Goal: Information Seeking & Learning: Learn about a topic

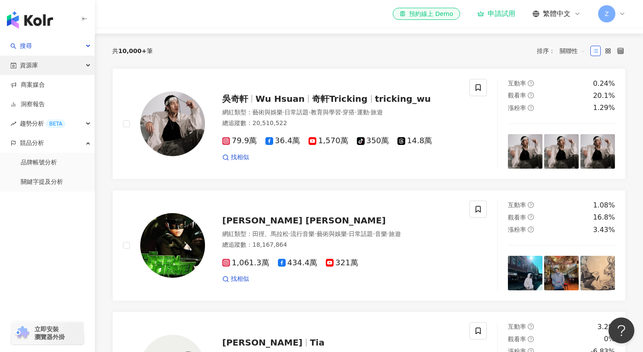
click at [28, 70] on span "資源庫" at bounding box center [29, 65] width 18 height 19
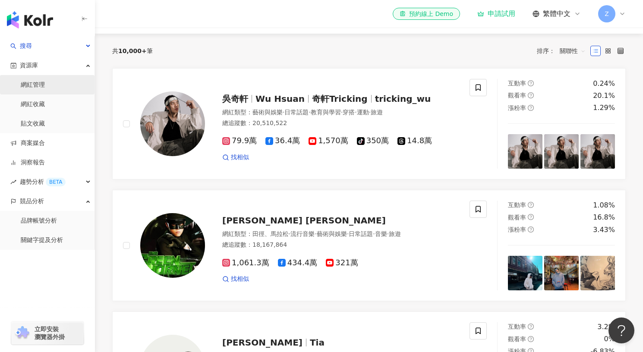
click at [32, 83] on link "網紅管理" at bounding box center [33, 85] width 24 height 9
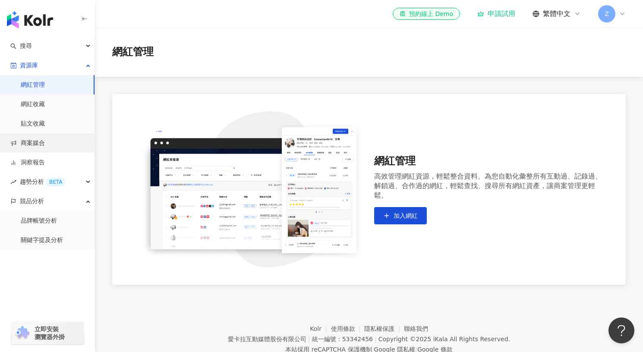
click at [26, 145] on link "商案媒合" at bounding box center [27, 143] width 35 height 9
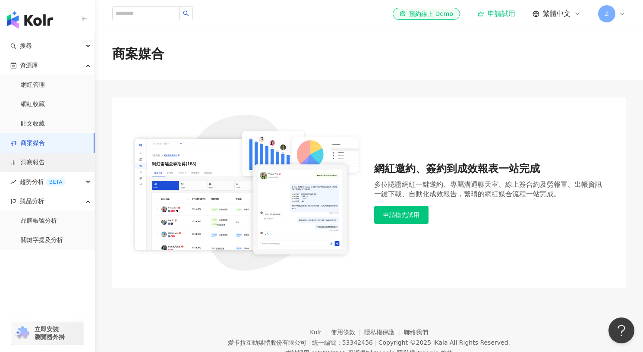
click at [41, 167] on link "洞察報告" at bounding box center [27, 162] width 35 height 9
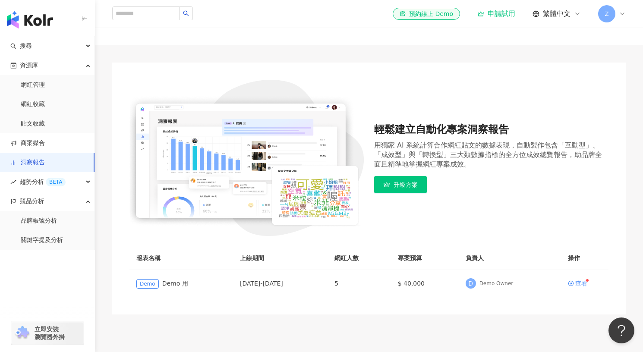
scroll to position [36, 0]
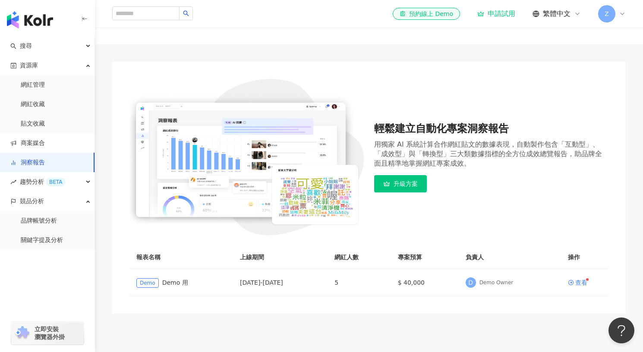
click at [205, 159] on img at bounding box center [246, 157] width 234 height 156
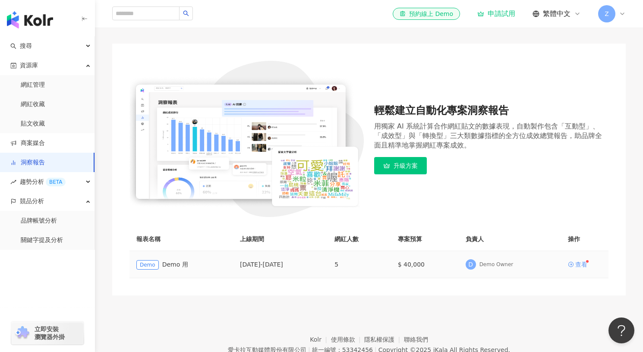
click at [583, 265] on div "查看" at bounding box center [581, 265] width 12 height 6
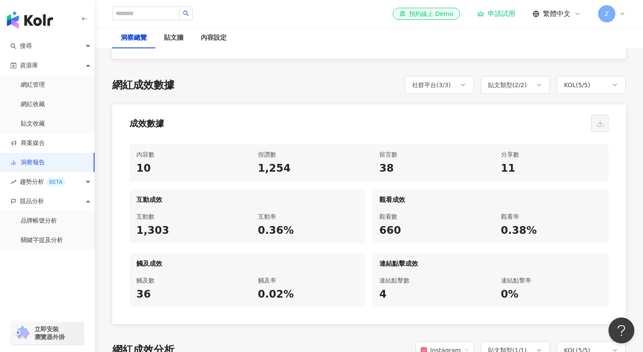
scroll to position [381, 0]
click at [452, 77] on div "社群平台 ( 3 / 3 )" at bounding box center [439, 85] width 69 height 18
click at [451, 79] on div "社群平台 ( 3 / 3 )" at bounding box center [439, 85] width 69 height 18
click at [440, 88] on div "社群平台 ( 3 / 3 )" at bounding box center [431, 84] width 39 height 10
click at [425, 103] on div "全選 Instagram Facebook YouTube" at bounding box center [439, 137] width 69 height 76
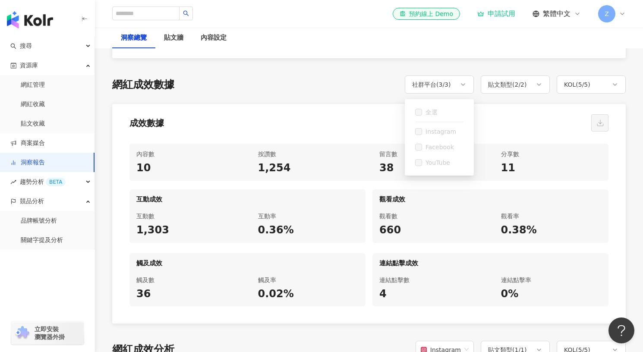
click at [424, 107] on span "全選" at bounding box center [431, 111] width 19 height 9
click at [509, 92] on div "貼文類型 ( 2 / 2 )" at bounding box center [515, 85] width 69 height 18
click at [502, 111] on span "全選" at bounding box center [507, 111] width 19 height 9
click at [599, 91] on div "KOL ( 5 / 5 )" at bounding box center [591, 85] width 69 height 18
click at [572, 115] on label "全選" at bounding box center [580, 112] width 26 height 16
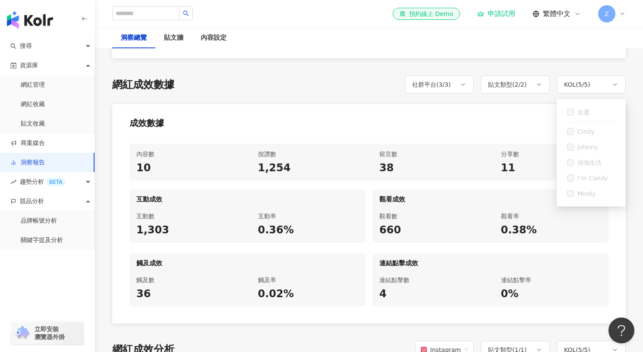
click at [305, 101] on div "網紅成效數據 社群平台 ( 3 / 3 ) 貼文類型 ( 2 / 2 ) KOL ( 5 / 5 ) 全選 Instagram Facebook YouTub…" at bounding box center [369, 200] width 514 height 248
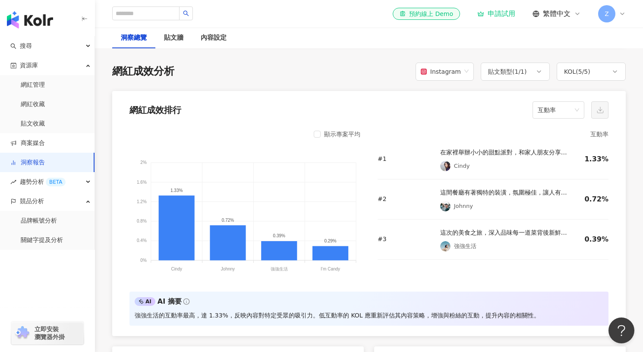
scroll to position [658, 0]
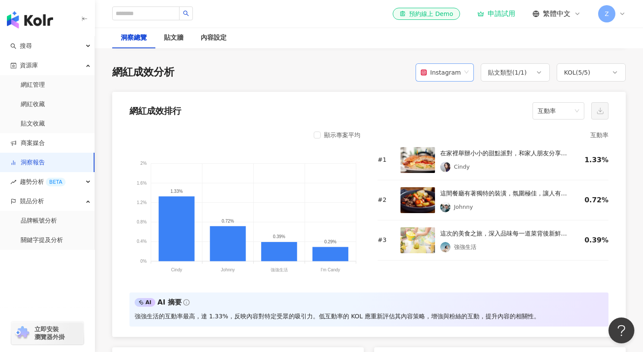
click at [461, 76] on div "Instagram" at bounding box center [441, 72] width 40 height 16
click at [448, 110] on div "Facebook" at bounding box center [446, 106] width 42 height 9
click at [520, 70] on div "貼文類型 ( 1 / 1 )" at bounding box center [507, 72] width 39 height 10
click at [315, 80] on div "網紅成效分析 Instagram 貼文類型 ( 1 / 1 ) KOL ( 5 / 5 ) 全選 貼文" at bounding box center [369, 72] width 514 height 18
click at [41, 183] on span "趨勢分析 BETA" at bounding box center [43, 181] width 46 height 19
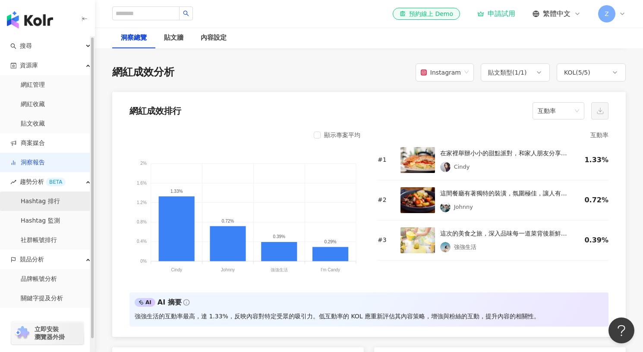
click at [40, 199] on link "Hashtag 排行" at bounding box center [40, 201] width 39 height 9
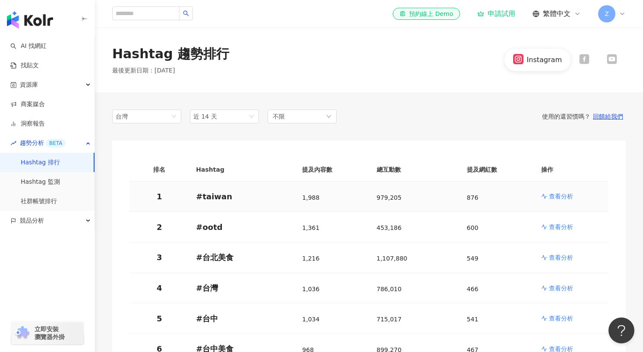
click at [206, 198] on p "# taiwan" at bounding box center [242, 196] width 92 height 11
click at [558, 196] on p "查看分析" at bounding box center [561, 196] width 24 height 9
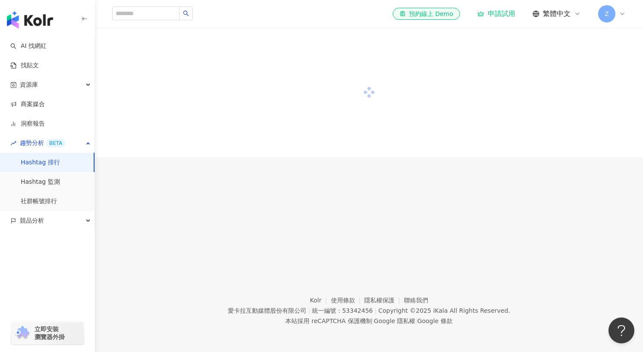
click at [89, 19] on div "button" at bounding box center [47, 18] width 95 height 36
click at [83, 18] on icon "button" at bounding box center [83, 18] width 2 height 3
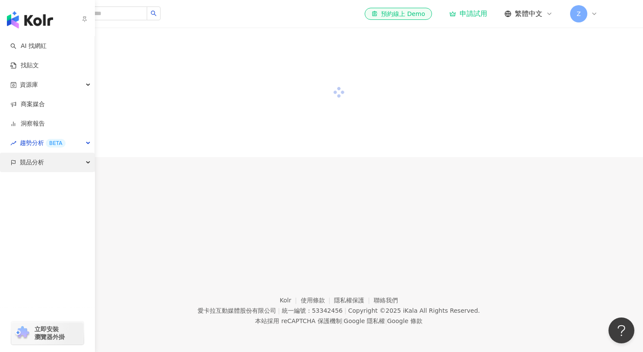
click at [35, 163] on span "競品分析" at bounding box center [32, 162] width 24 height 19
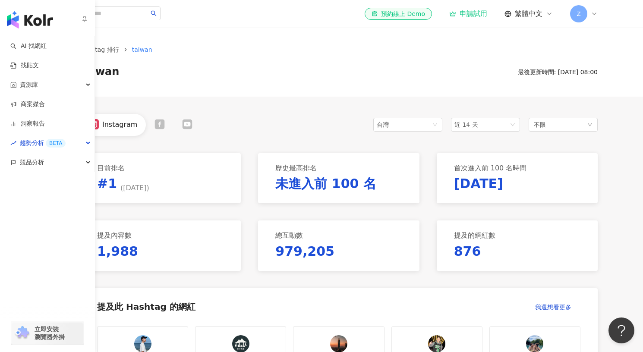
click at [86, 21] on icon "button" at bounding box center [84, 19] width 7 height 7
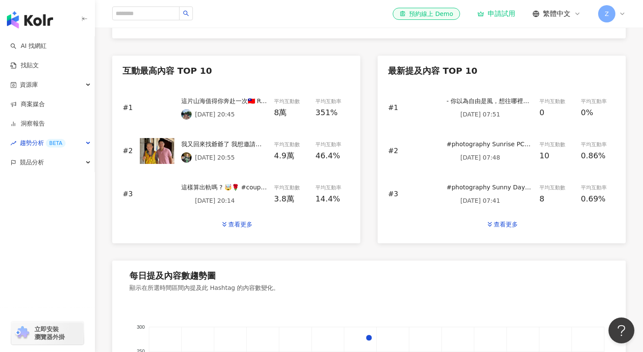
scroll to position [363, 0]
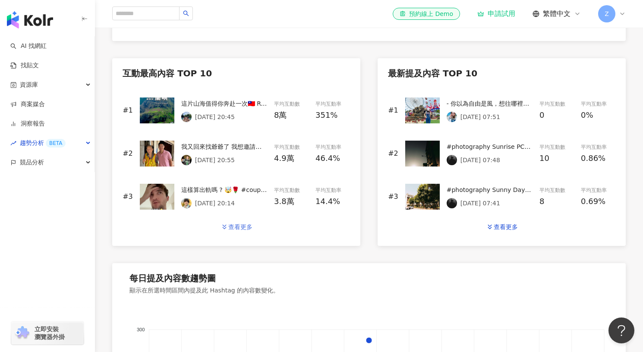
click at [240, 220] on button "查看更多" at bounding box center [236, 226] width 50 height 17
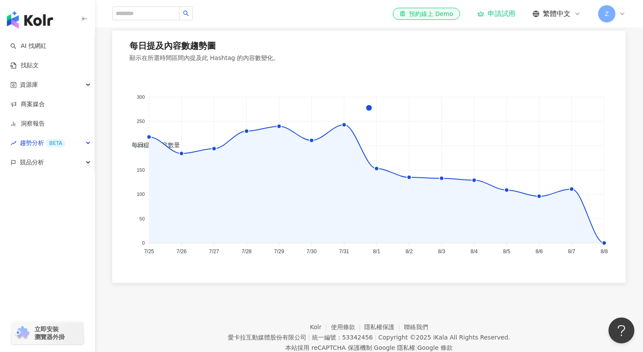
scroll to position [906, 0]
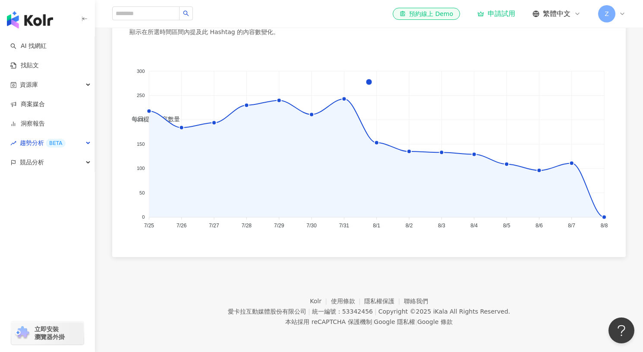
click at [336, 124] on foreignobject "每日提及內容數量" at bounding box center [368, 139] width 479 height 187
click at [317, 121] on foreignobject "每日提及內容數量" at bounding box center [368, 139] width 479 height 187
click at [311, 111] on icon at bounding box center [311, 114] width 9 height 9
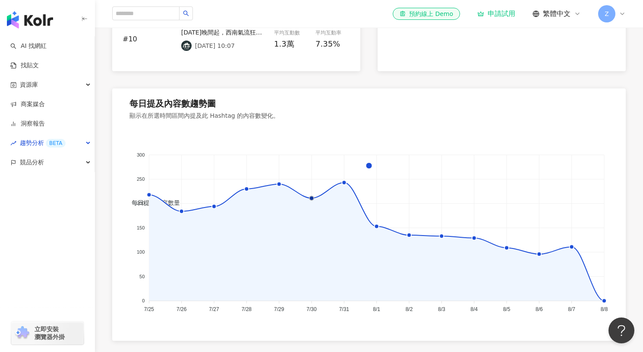
scroll to position [820, 0]
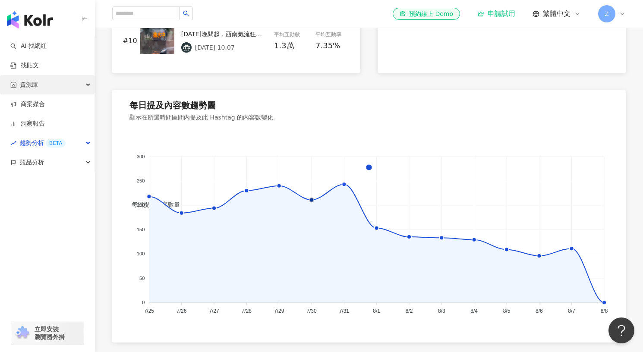
click at [73, 76] on div "資源庫" at bounding box center [47, 84] width 95 height 19
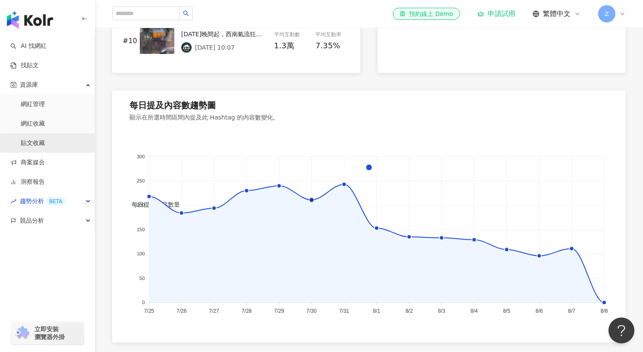
click at [42, 140] on link "貼文收藏" at bounding box center [33, 143] width 24 height 9
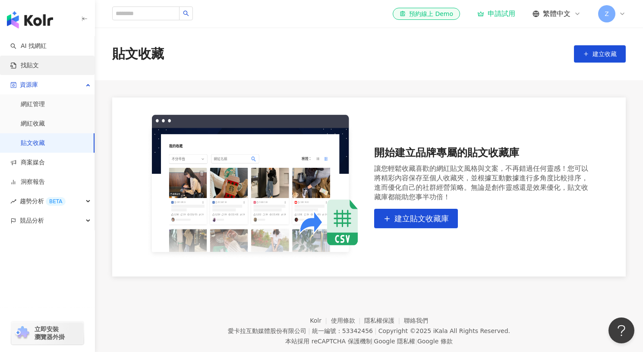
click at [33, 61] on link "找貼文" at bounding box center [24, 65] width 28 height 9
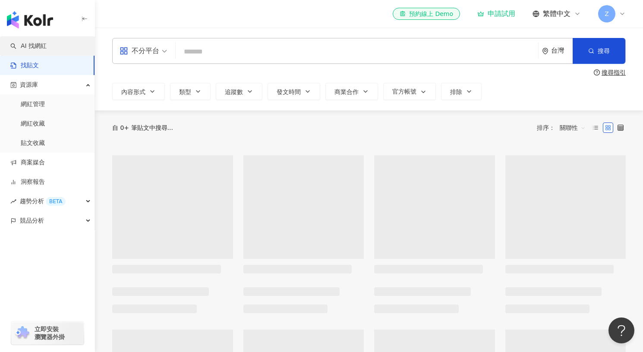
click at [33, 46] on link "AI 找網紅" at bounding box center [28, 46] width 36 height 9
